Goal: Information Seeking & Learning: Learn about a topic

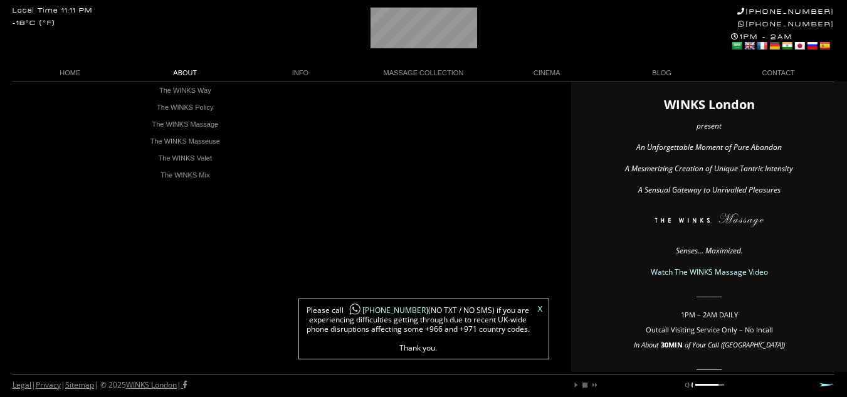
click at [191, 73] on link "ABOUT" at bounding box center [185, 73] width 115 height 17
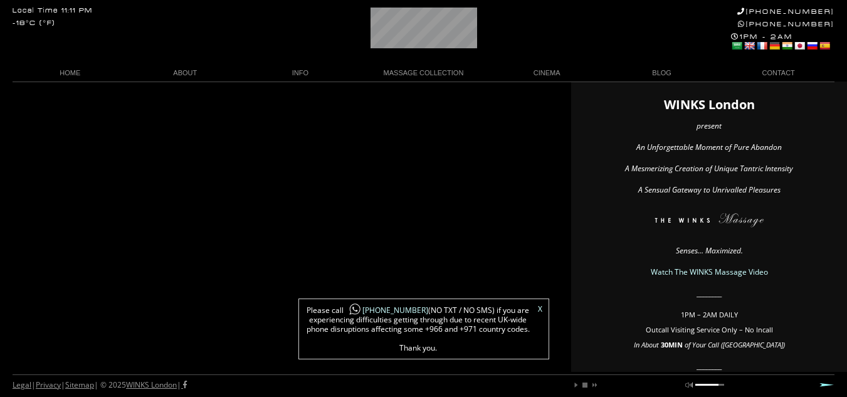
scroll to position [0, 29]
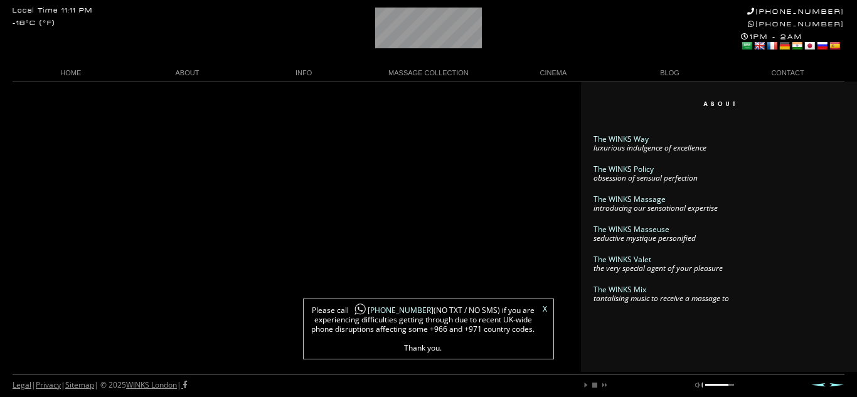
scroll to position [0, 4]
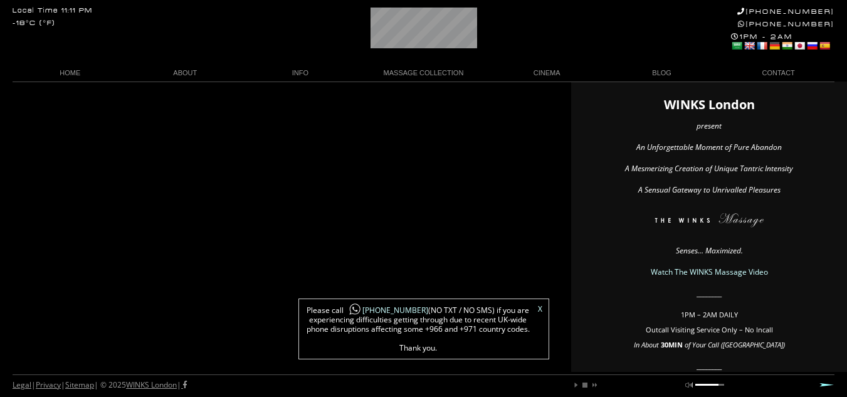
scroll to position [0, 36]
click at [577, 386] on link "play" at bounding box center [577, 385] width 8 height 8
click at [577, 384] on link "pause" at bounding box center [577, 385] width 8 height 8
click at [686, 383] on link "mute" at bounding box center [690, 385] width 8 height 8
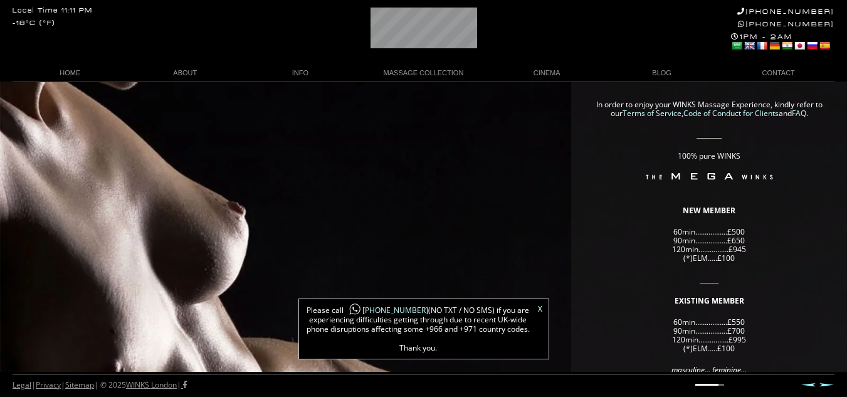
scroll to position [0, 8]
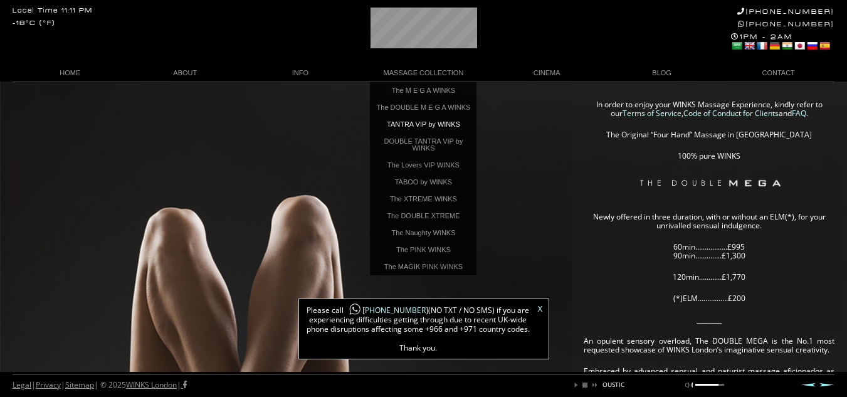
click at [436, 130] on link "TANTRA VIP by WINKS" at bounding box center [423, 124] width 107 height 17
click at [467, 103] on link "The DOUBLE M E G A WINKS" at bounding box center [423, 107] width 107 height 17
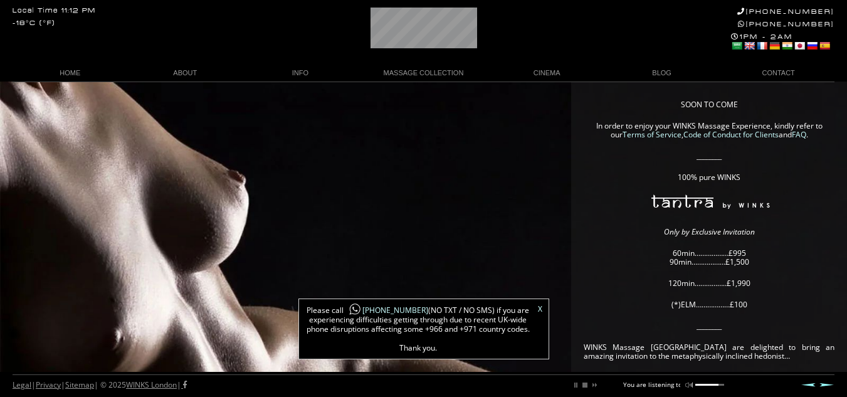
scroll to position [0, 59]
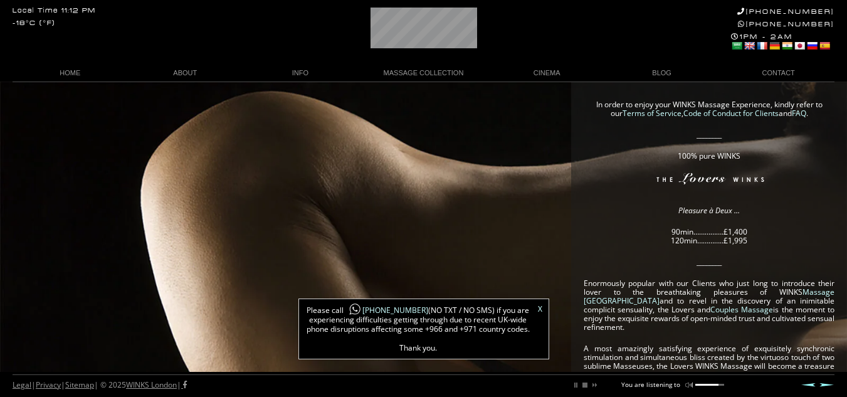
scroll to position [0, 62]
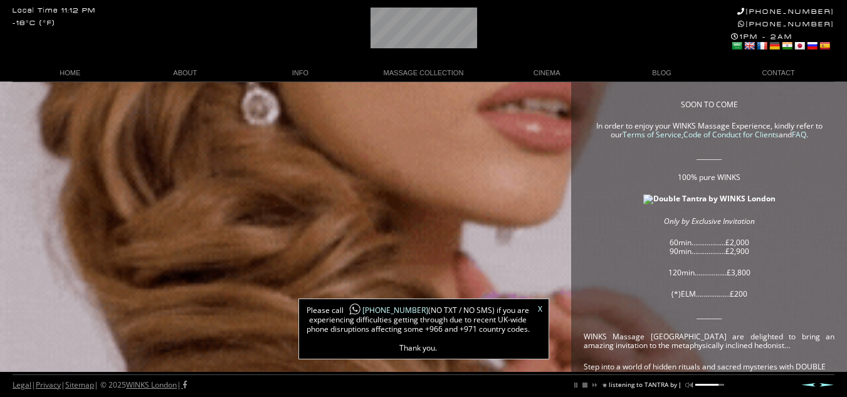
scroll to position [0, 98]
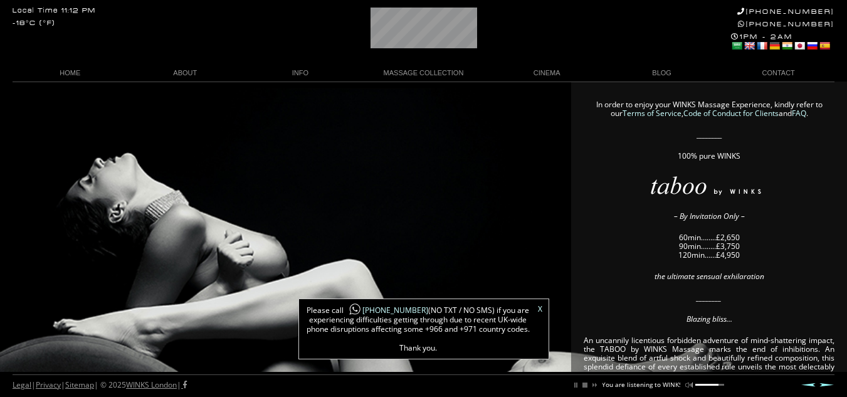
scroll to position [0, 80]
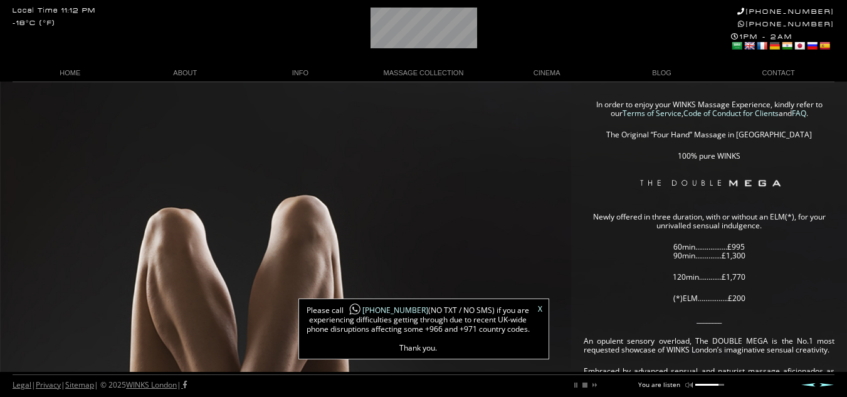
scroll to position [0, 44]
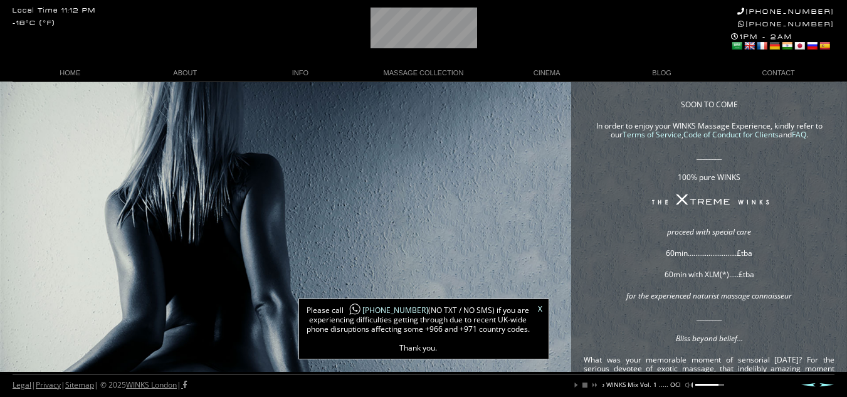
scroll to position [0, 137]
